Goal: Task Accomplishment & Management: Complete application form

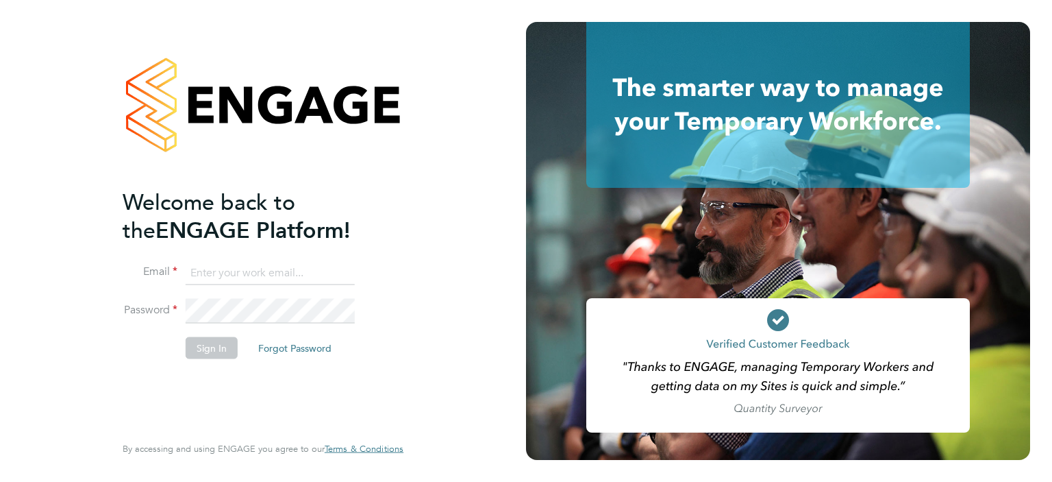
type input "[EMAIL_ADDRESS][DOMAIN_NAME]"
click at [211, 345] on button "Sign In" at bounding box center [212, 347] width 52 height 22
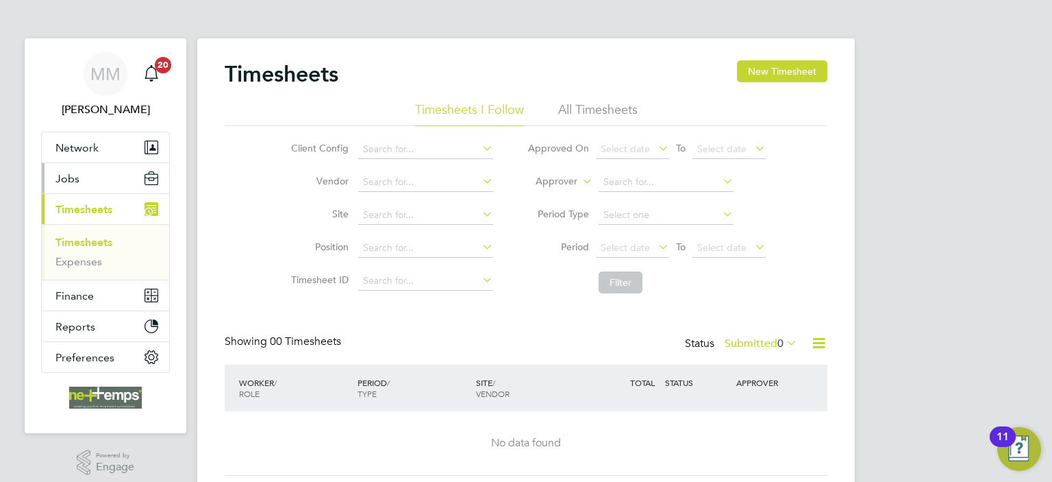
click at [99, 182] on button "Jobs" at bounding box center [105, 178] width 127 height 30
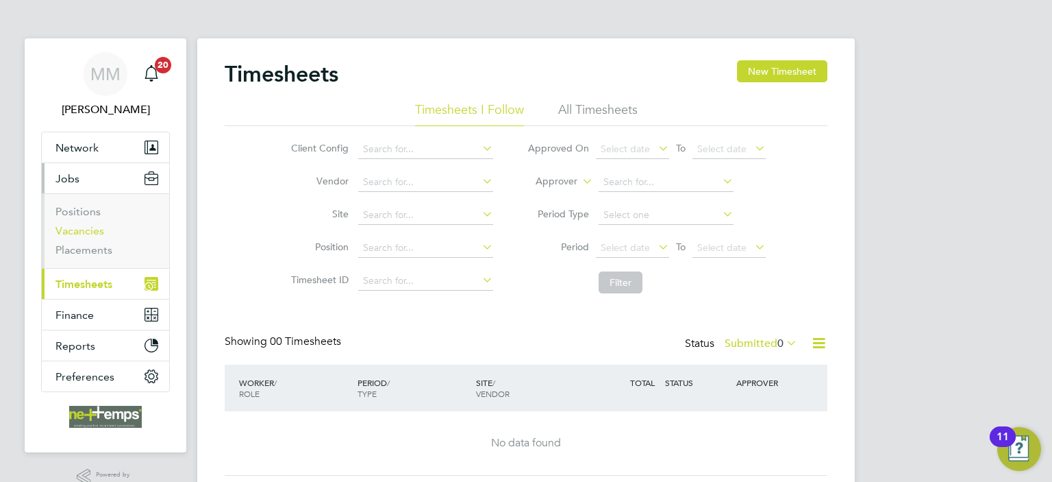
click at [90, 230] on link "Vacancies" at bounding box center [79, 230] width 49 height 13
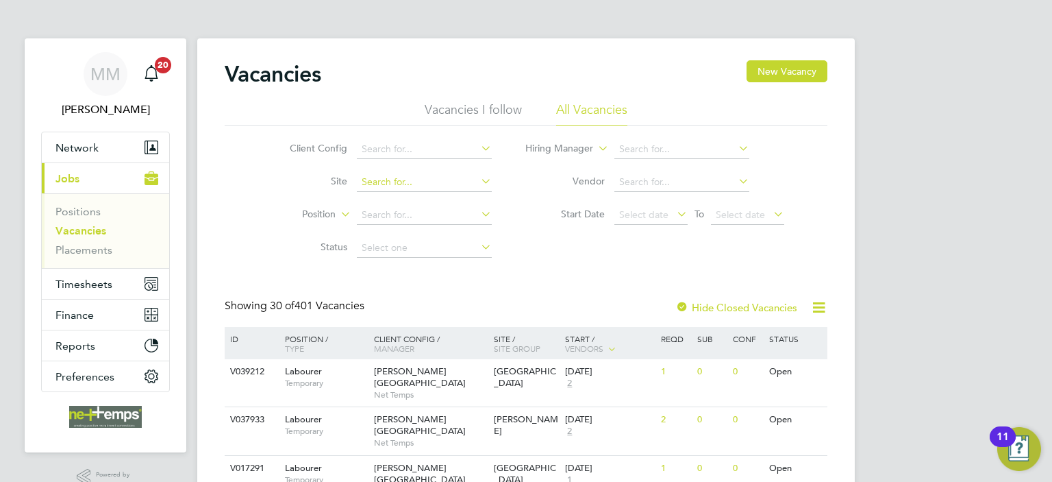
click at [390, 179] on input at bounding box center [424, 182] width 135 height 19
click at [406, 198] on b "Road" at bounding box center [413, 201] width 24 height 12
type input "[GEOGRAPHIC_DATA]"
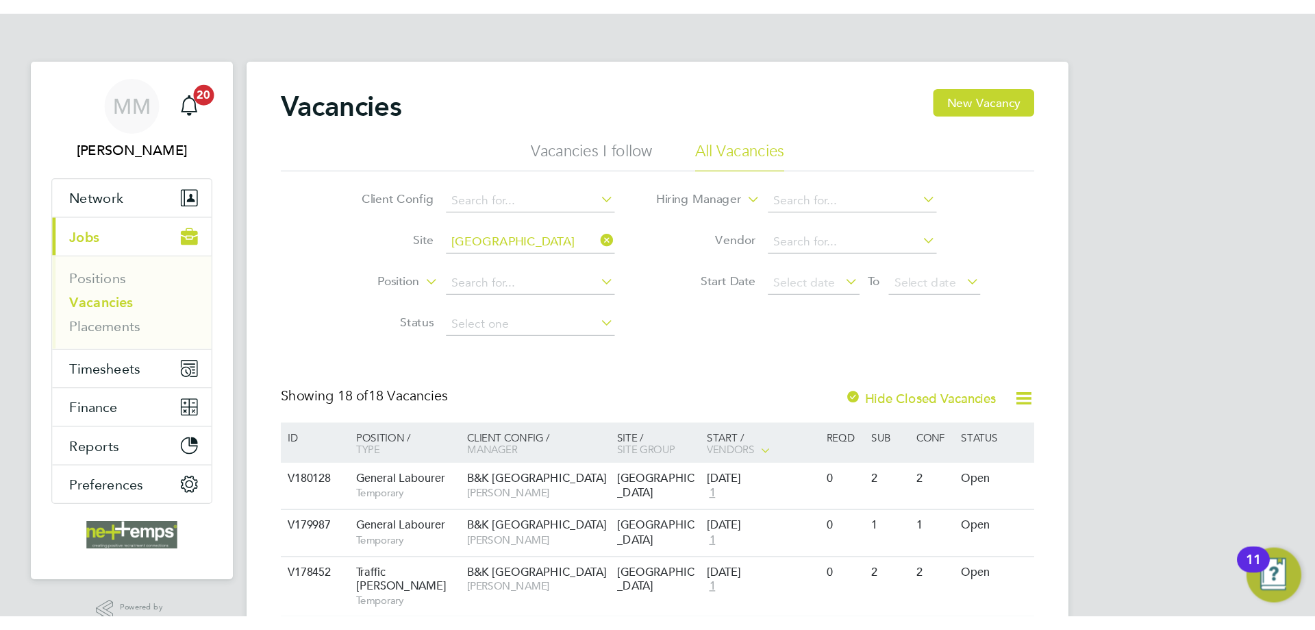
scroll to position [68, 0]
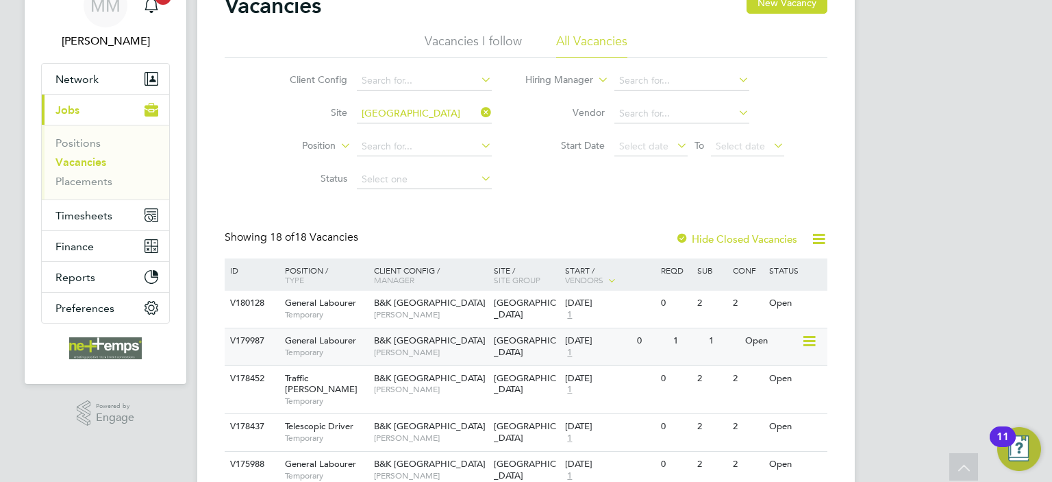
click at [718, 351] on div "1" at bounding box center [724, 340] width 36 height 25
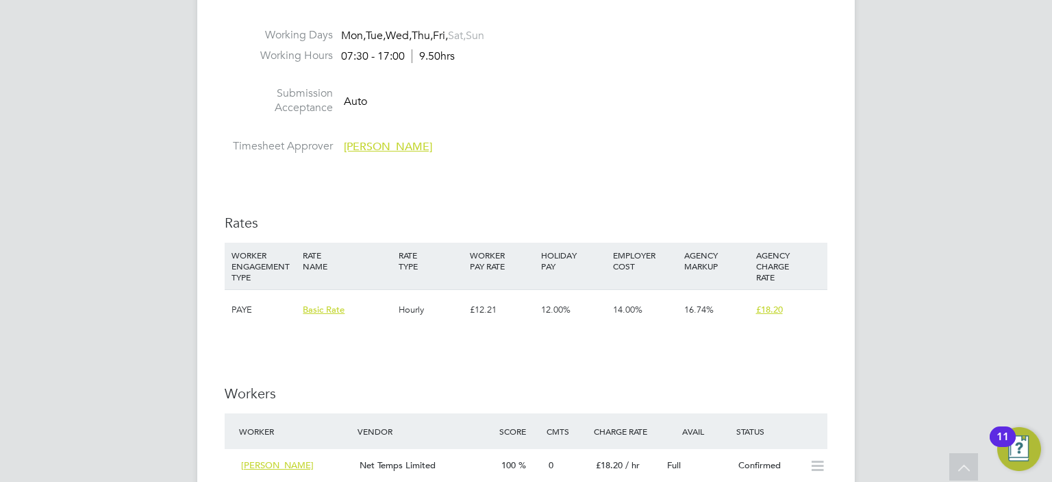
scroll to position [822, 0]
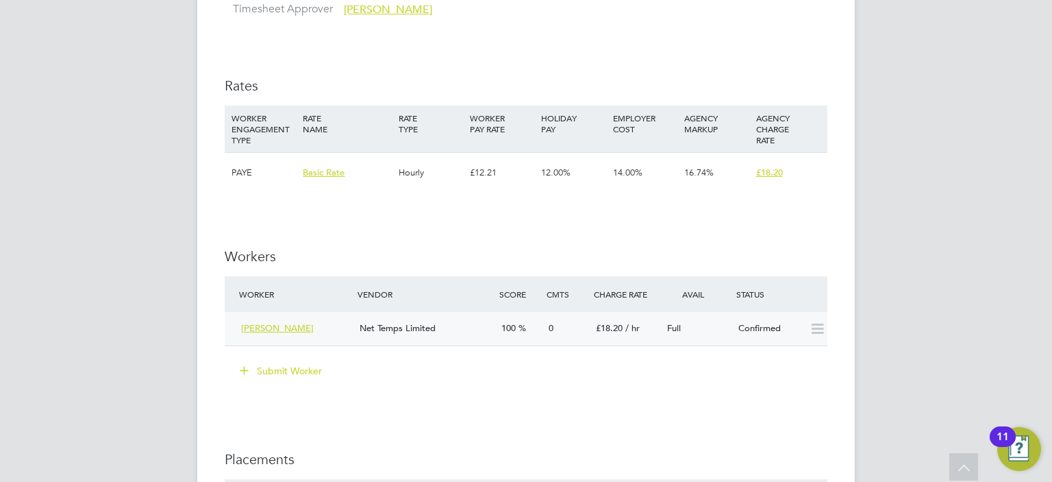
click at [640, 323] on div "£18.20 / hr" at bounding box center [625, 328] width 71 height 23
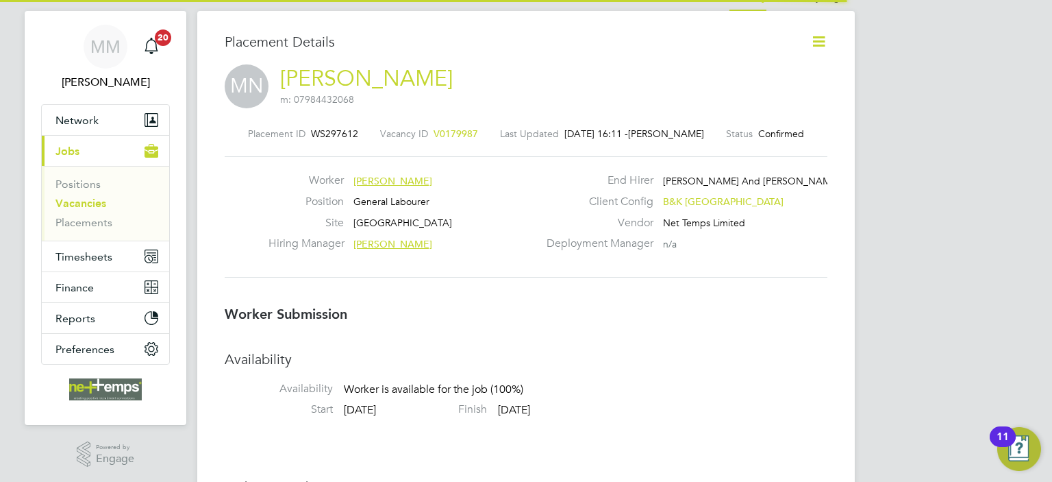
scroll to position [7, 6]
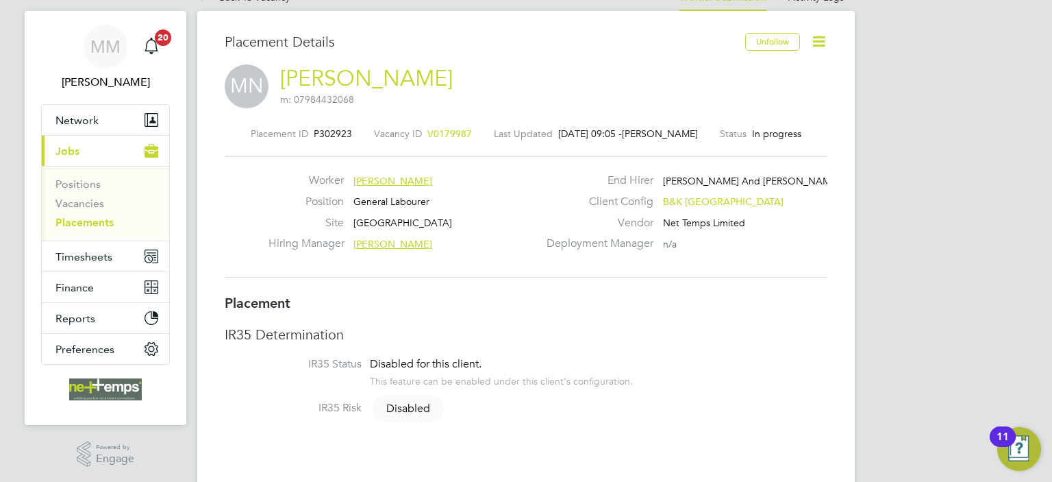
click at [818, 46] on icon at bounding box center [818, 41] width 17 height 17
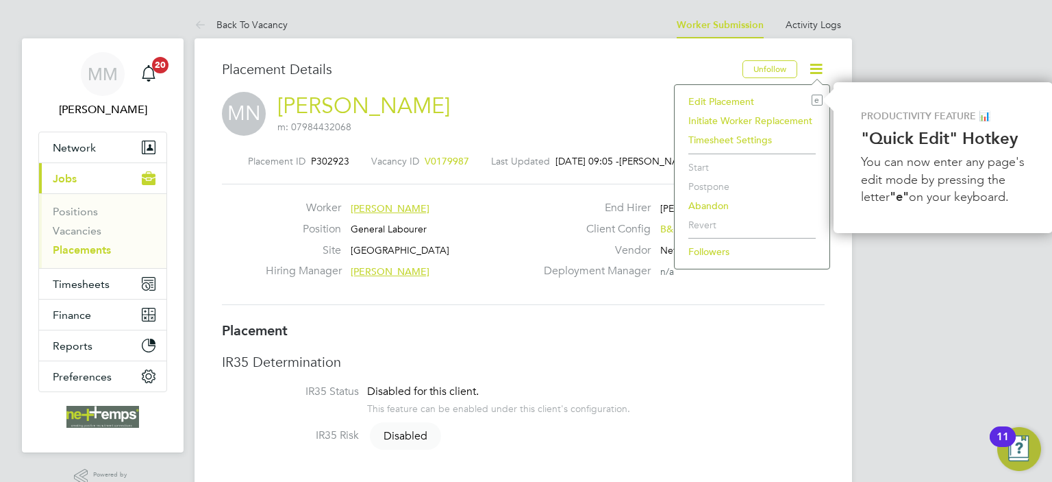
click at [725, 101] on li "Edit Placement e" at bounding box center [752, 101] width 141 height 19
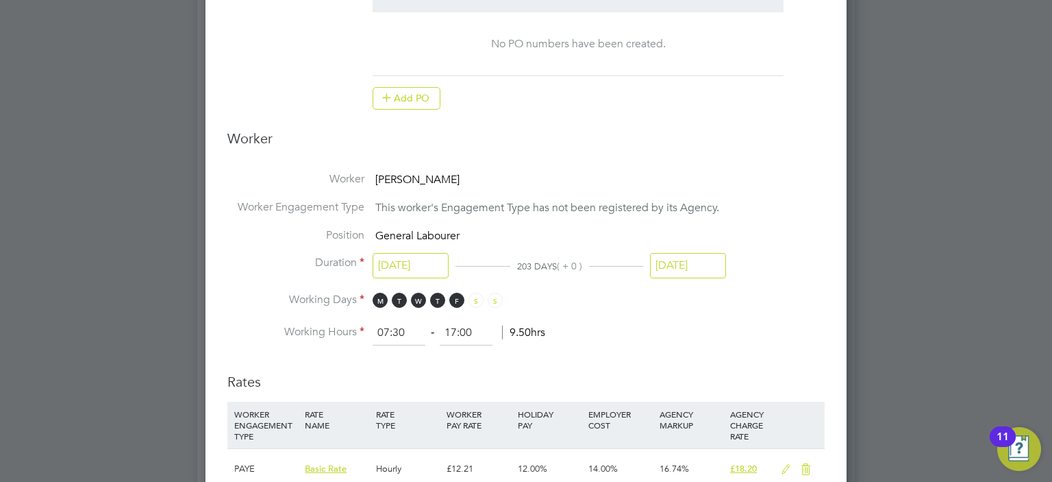
click at [684, 263] on input "[DATE]" at bounding box center [688, 265] width 76 height 25
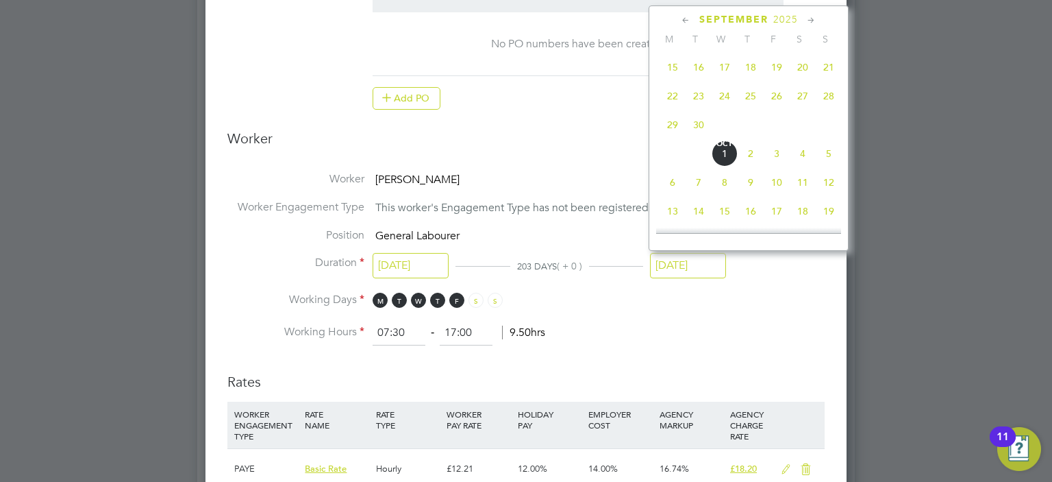
click at [824, 155] on span "5" at bounding box center [829, 153] width 26 height 26
type input "[DATE]"
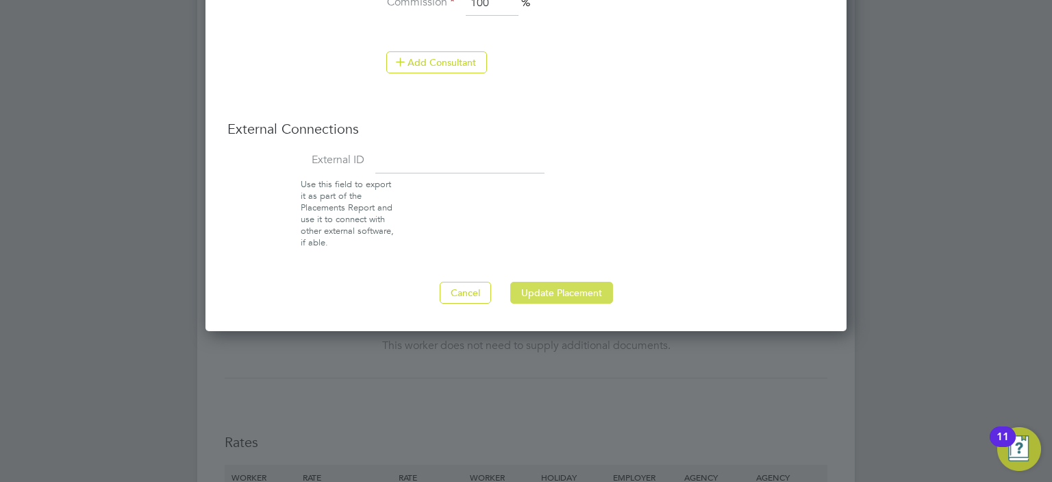
click at [547, 288] on button "Update Placement" at bounding box center [561, 293] width 103 height 22
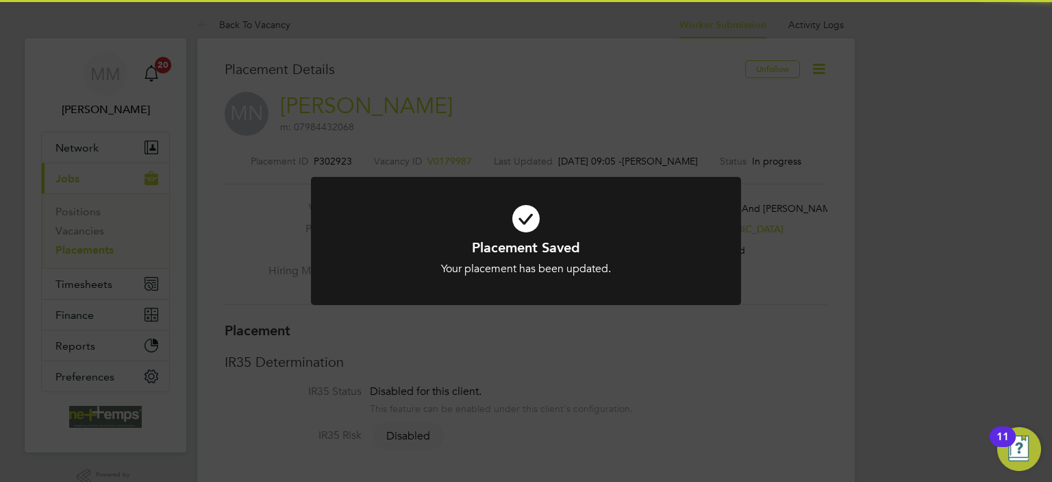
click at [901, 265] on div "Placement Saved Your placement has been updated. Cancel Okay" at bounding box center [526, 241] width 1052 height 482
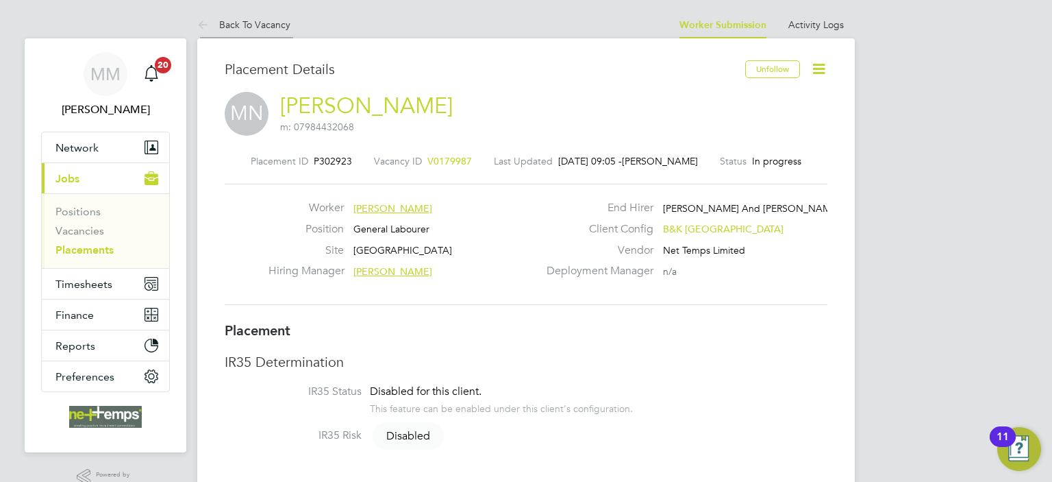
click at [258, 25] on link "Back To Vacancy" at bounding box center [243, 24] width 93 height 12
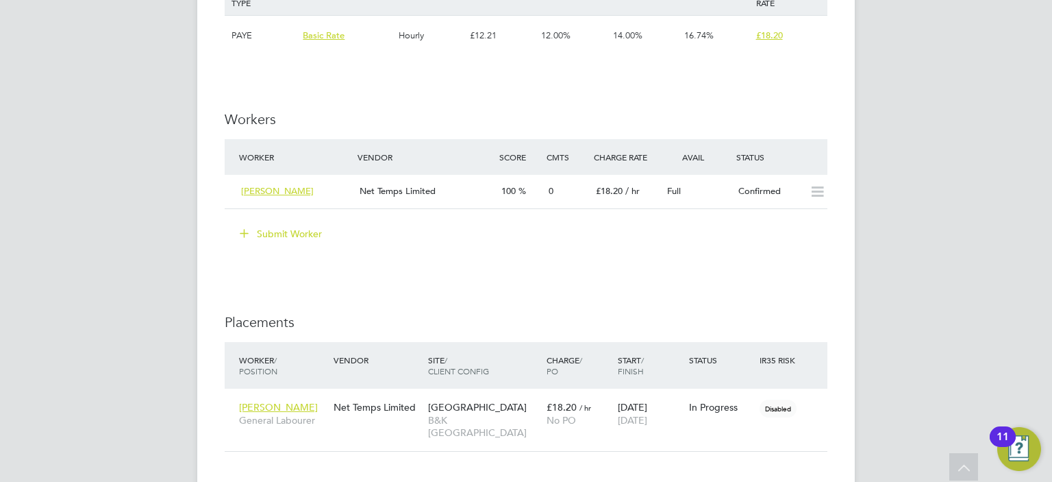
click at [304, 231] on button "Submit Worker" at bounding box center [281, 234] width 103 height 22
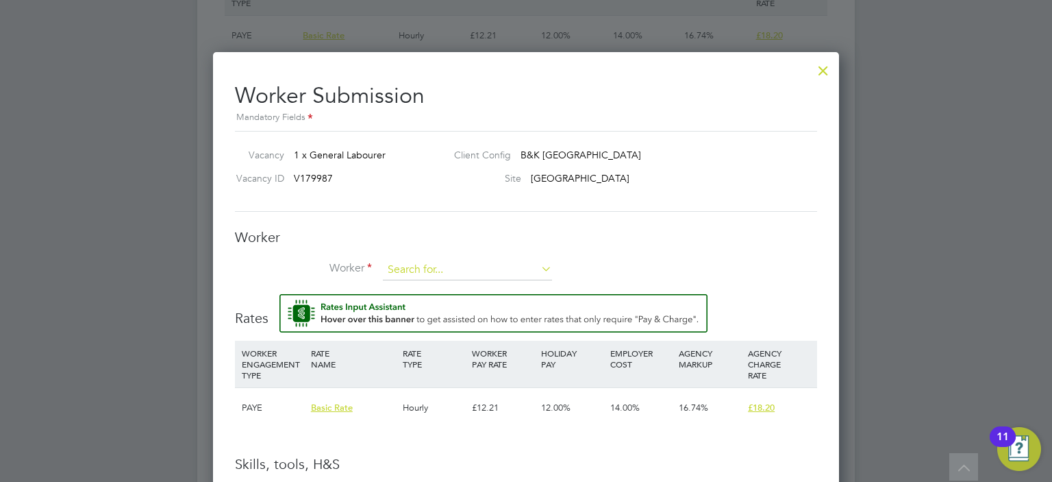
click at [433, 272] on input at bounding box center [467, 270] width 169 height 21
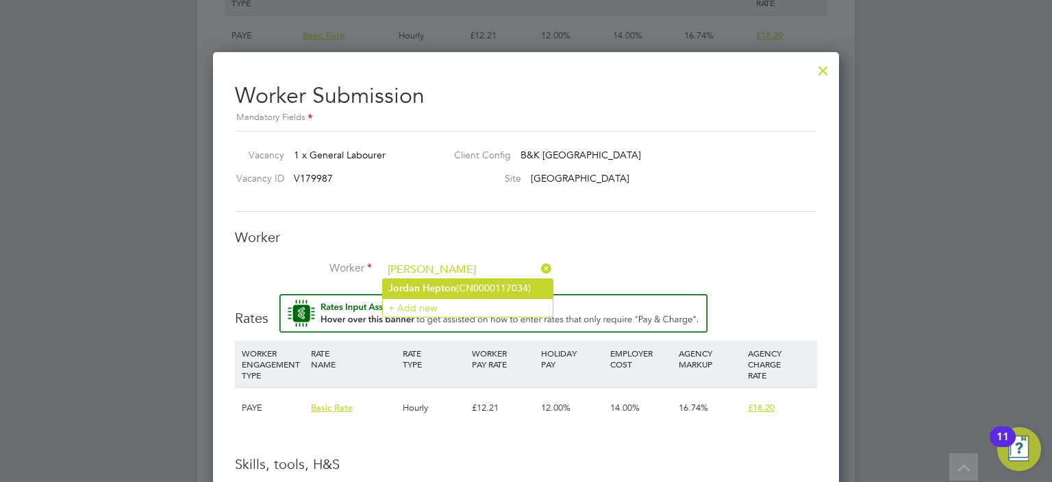
click at [440, 284] on b "Hepton" at bounding box center [440, 288] width 34 height 12
type input "[PERSON_NAME] (CN0000117034)"
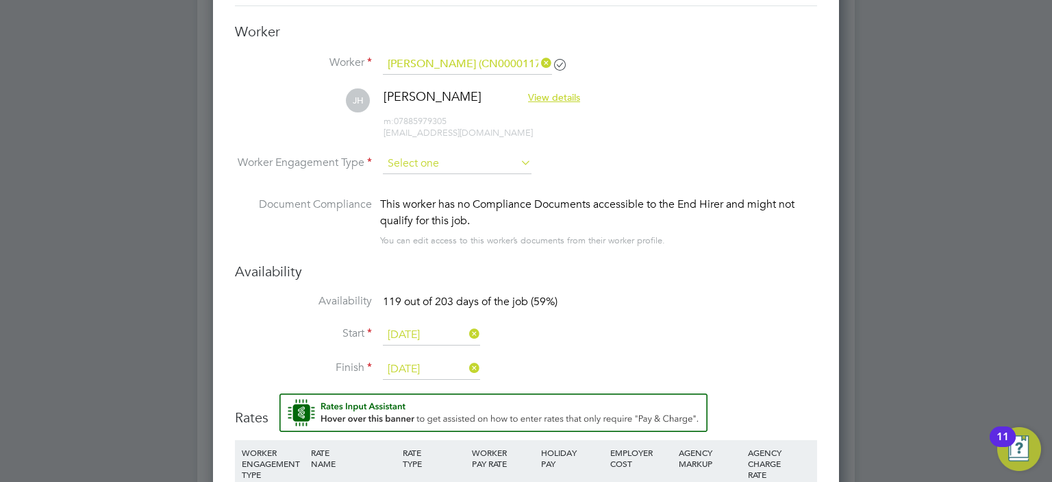
click at [446, 164] on input at bounding box center [457, 163] width 149 height 21
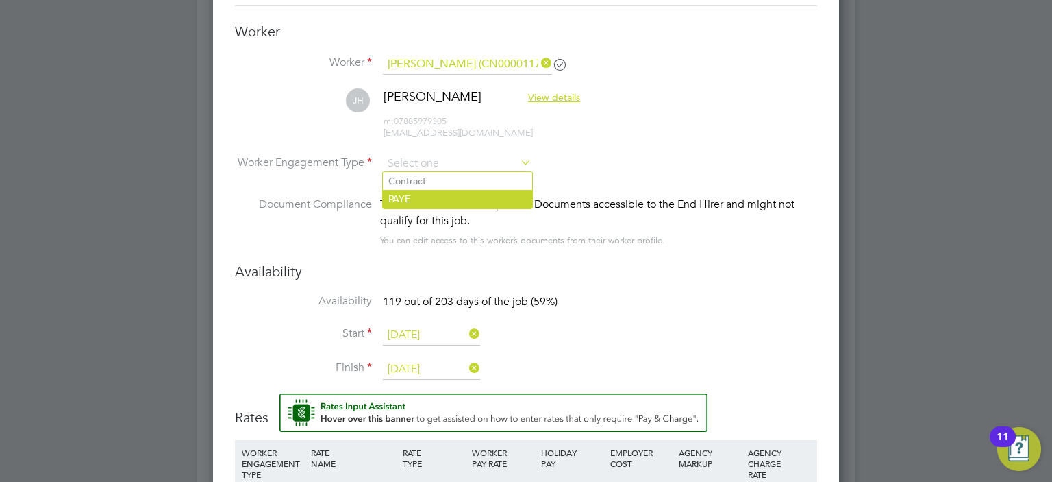
click at [436, 199] on li "PAYE" at bounding box center [457, 199] width 149 height 18
type input "PAYE"
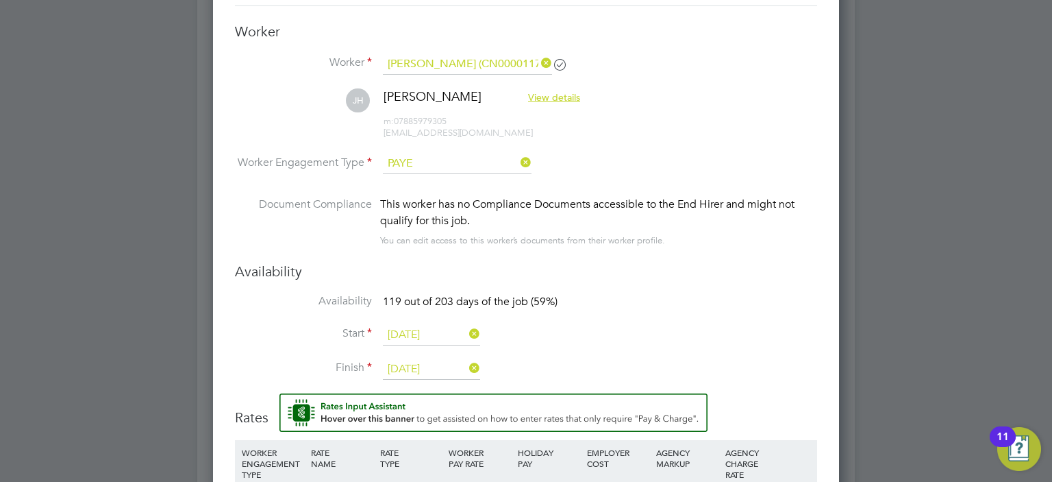
click at [436, 330] on input "[DATE]" at bounding box center [431, 335] width 97 height 21
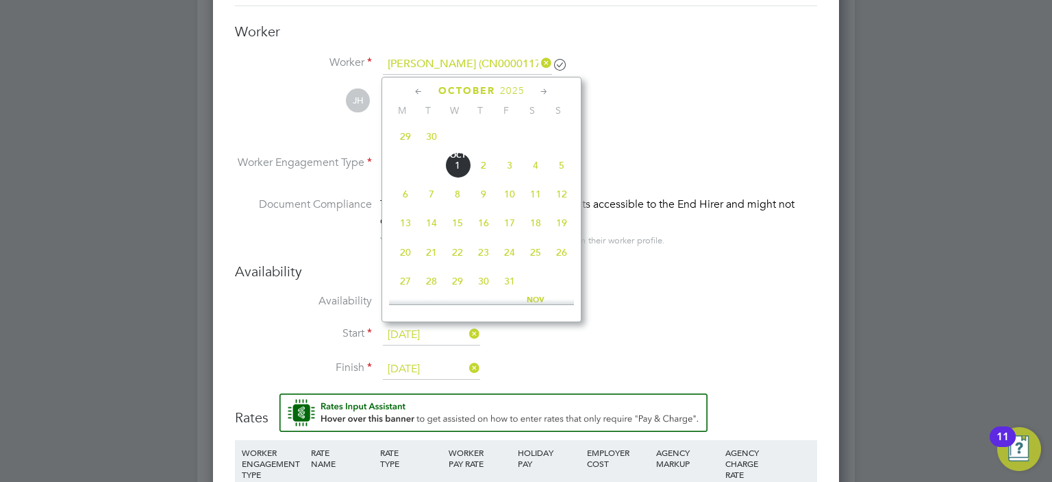
click at [407, 207] on span "6" at bounding box center [406, 194] width 26 height 26
type input "[DATE]"
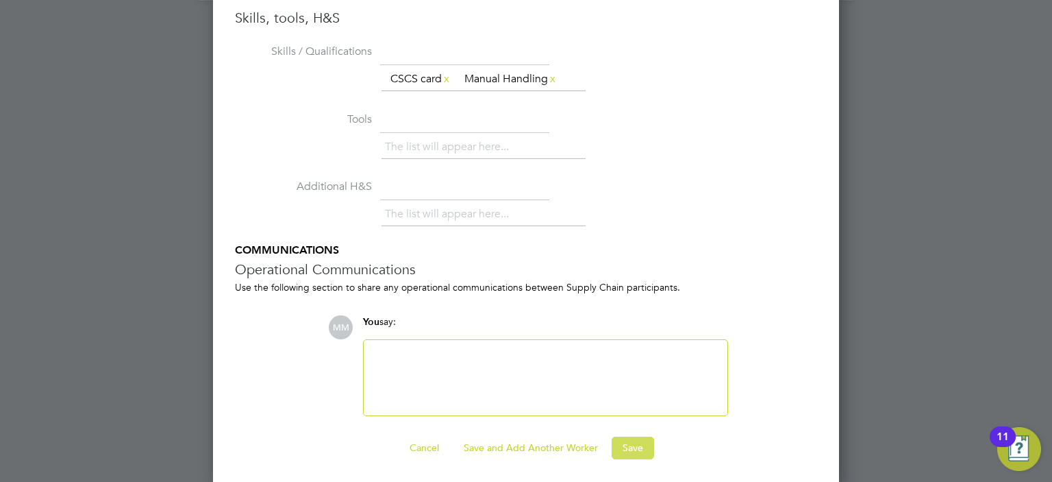
click at [635, 445] on button "Save" at bounding box center [633, 447] width 42 height 22
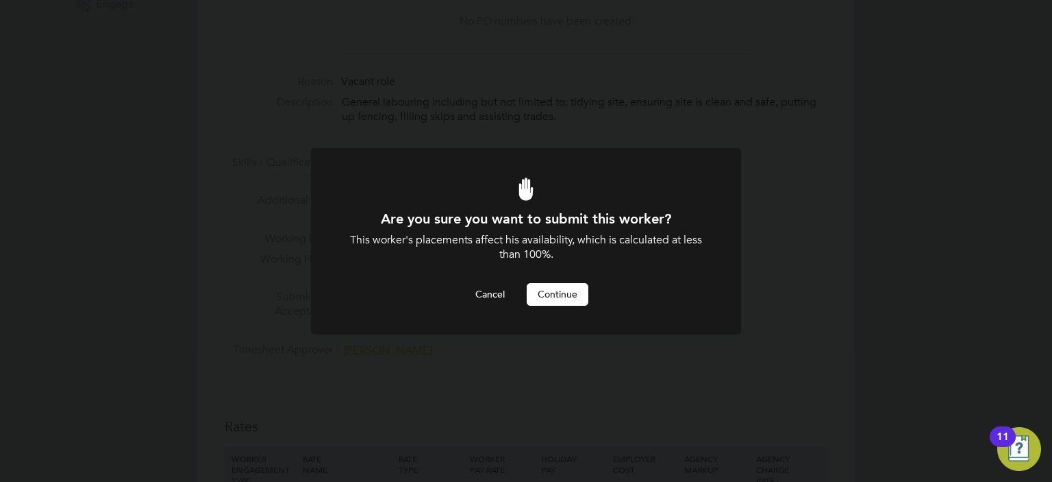
click at [564, 292] on button "Continue" at bounding box center [558, 294] width 62 height 22
